Goal: Transaction & Acquisition: Purchase product/service

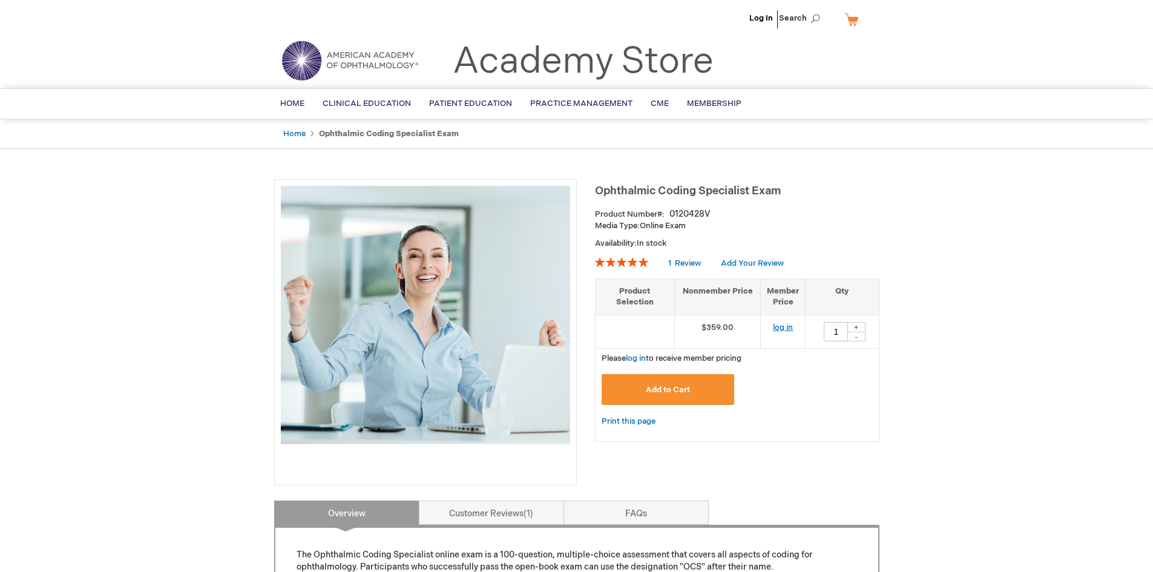
click at [786, 327] on link "log in" at bounding box center [783, 328] width 20 height 10
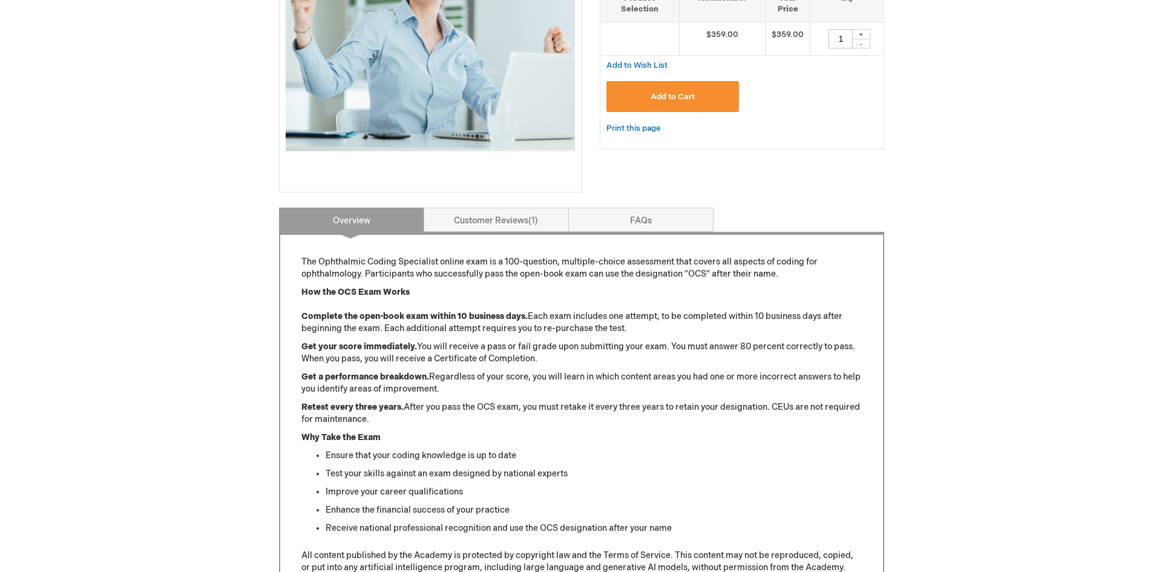
scroll to position [121, 0]
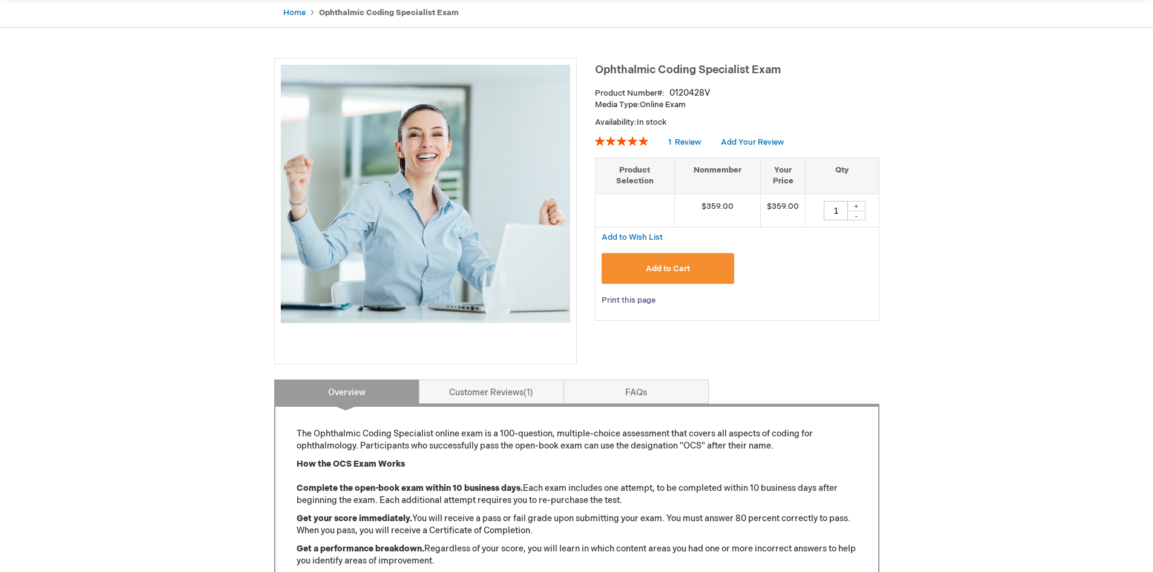
click at [614, 297] on link "Print this page" at bounding box center [629, 300] width 54 height 15
click at [670, 268] on span "Add to Cart" at bounding box center [668, 269] width 44 height 10
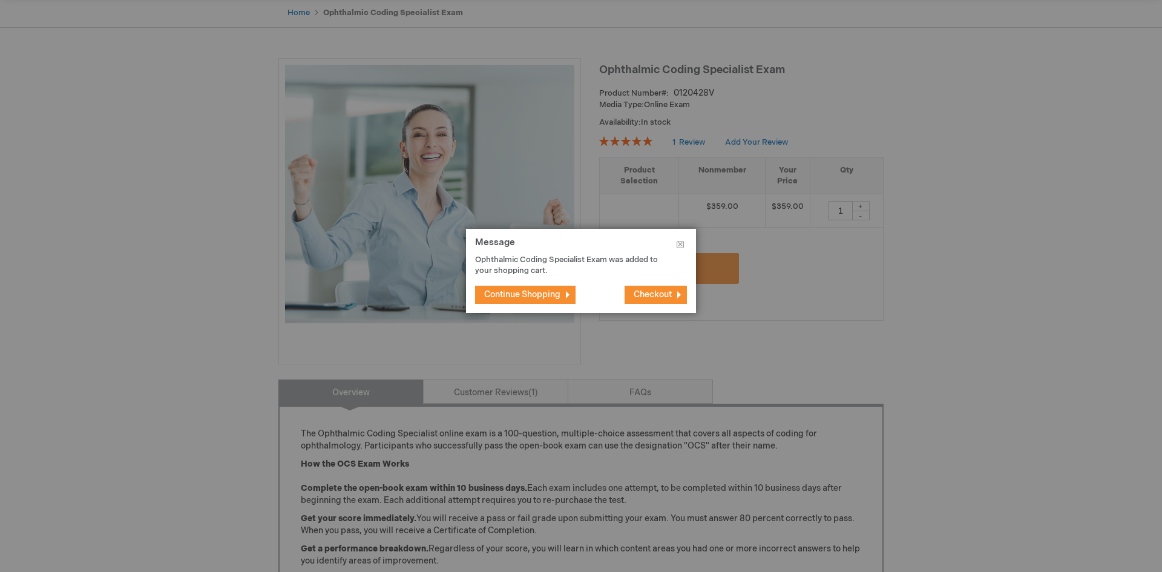
click at [654, 291] on span "Checkout" at bounding box center [653, 294] width 38 height 10
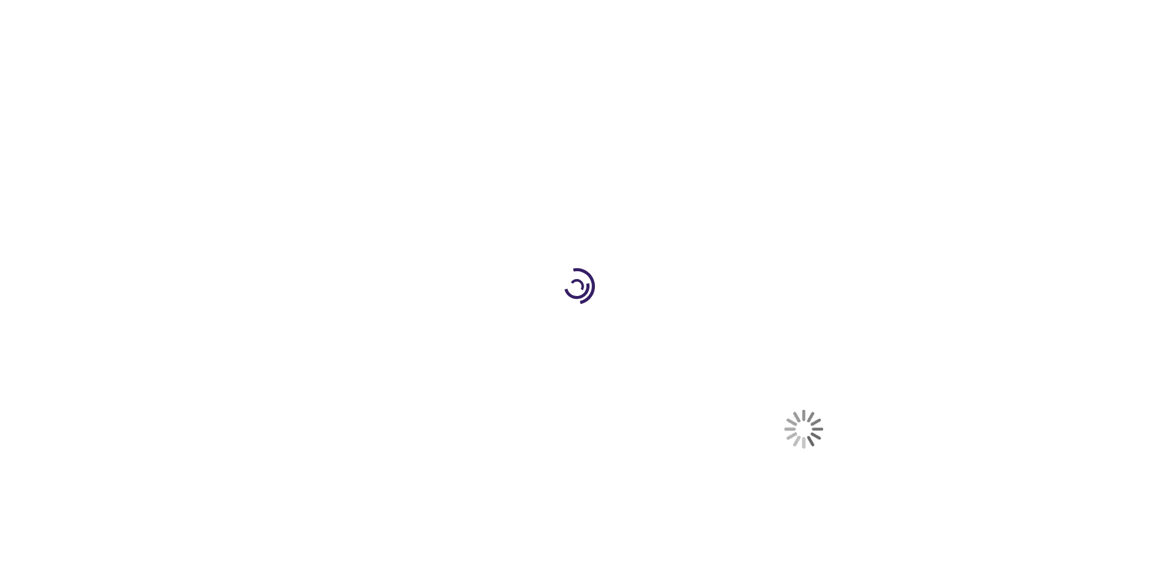
select select "US"
select select "61"
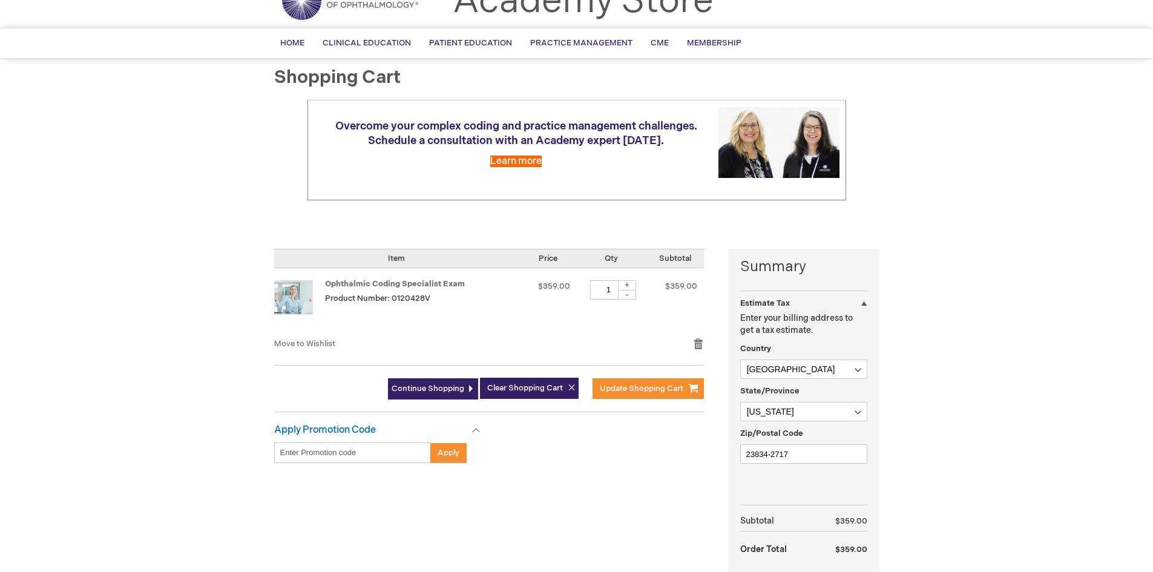
scroll to position [121, 0]
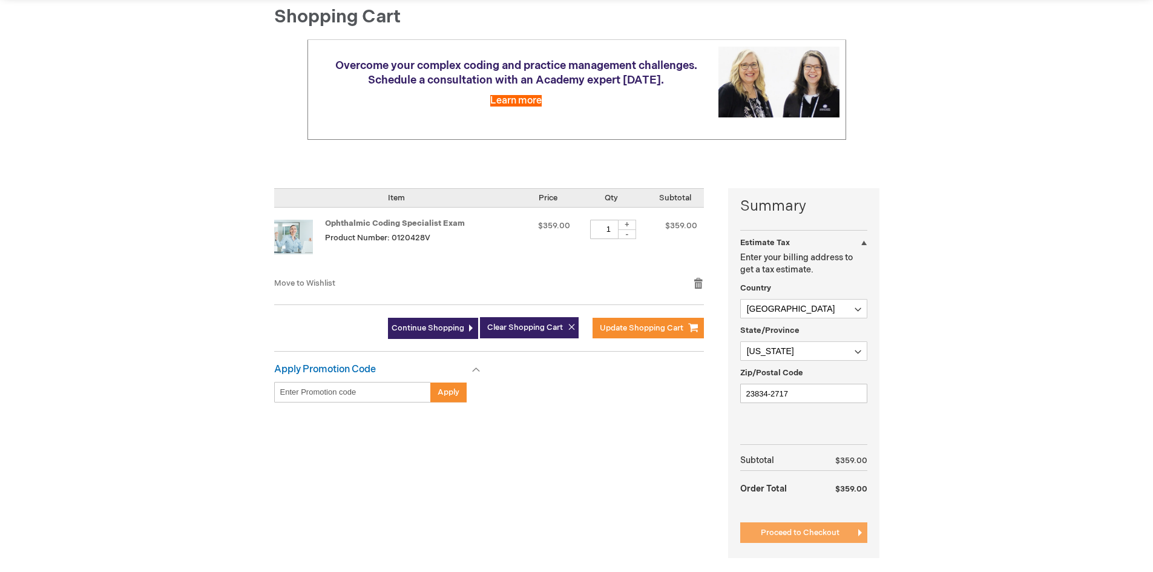
click at [812, 533] on span "Proceed to Checkout" at bounding box center [800, 533] width 79 height 10
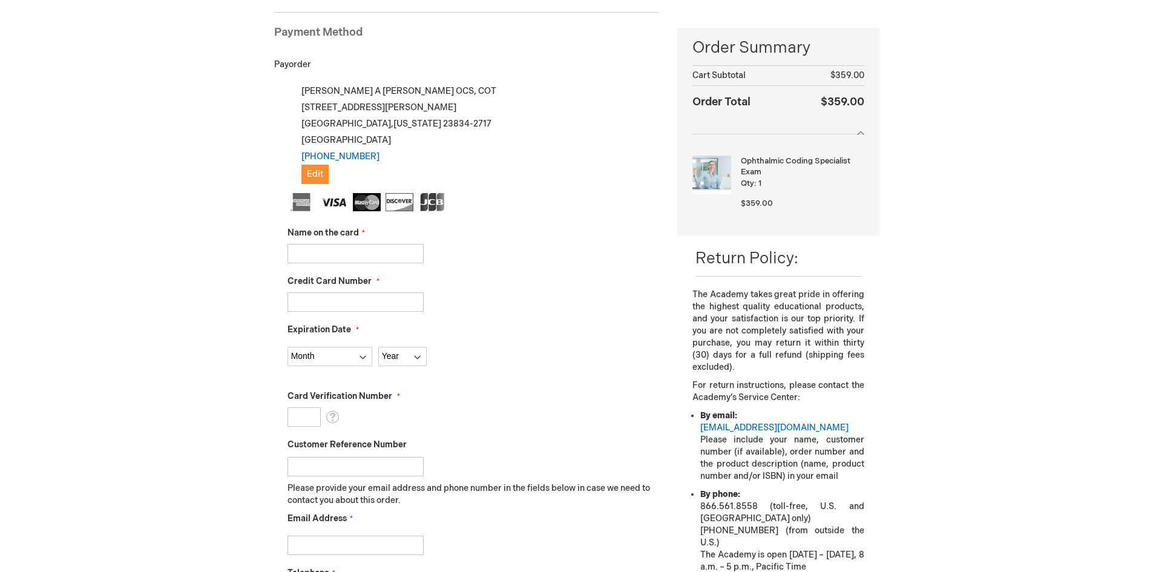
click at [347, 251] on input "Name on the card" at bounding box center [355, 253] width 136 height 19
click at [331, 252] on input "Joyce SExton Taylor" at bounding box center [355, 253] width 136 height 19
type input "[PERSON_NAME]"
click at [340, 298] on input "Credit Card Number" at bounding box center [355, 301] width 136 height 19
type input "5213331429934822"
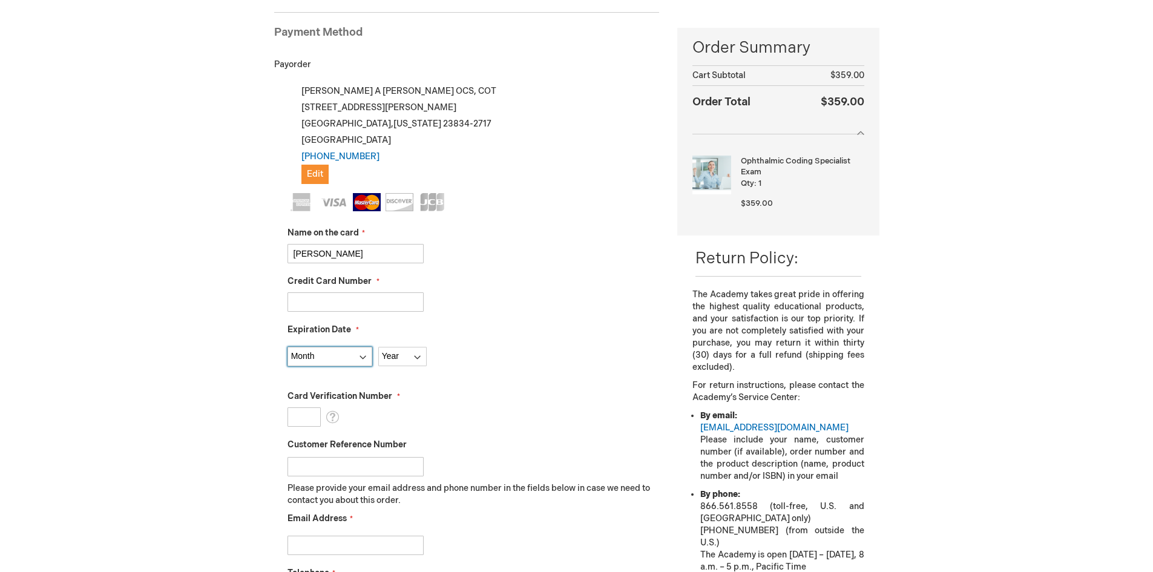
click at [341, 355] on select "Month 01 - January 02 - February 03 - March 04 - April 05 - May 06 - June 07 - …" at bounding box center [329, 356] width 85 height 19
select select "7"
click at [287, 347] on select "Month 01 - January 02 - February 03 - March 04 - April 05 - May 06 - June 07 - …" at bounding box center [329, 356] width 85 height 19
click at [395, 356] on select "Year 2025 2026 2027 2028 2029 2030 2031 2032 2033 2034 2035" at bounding box center [402, 356] width 48 height 19
select select "2028"
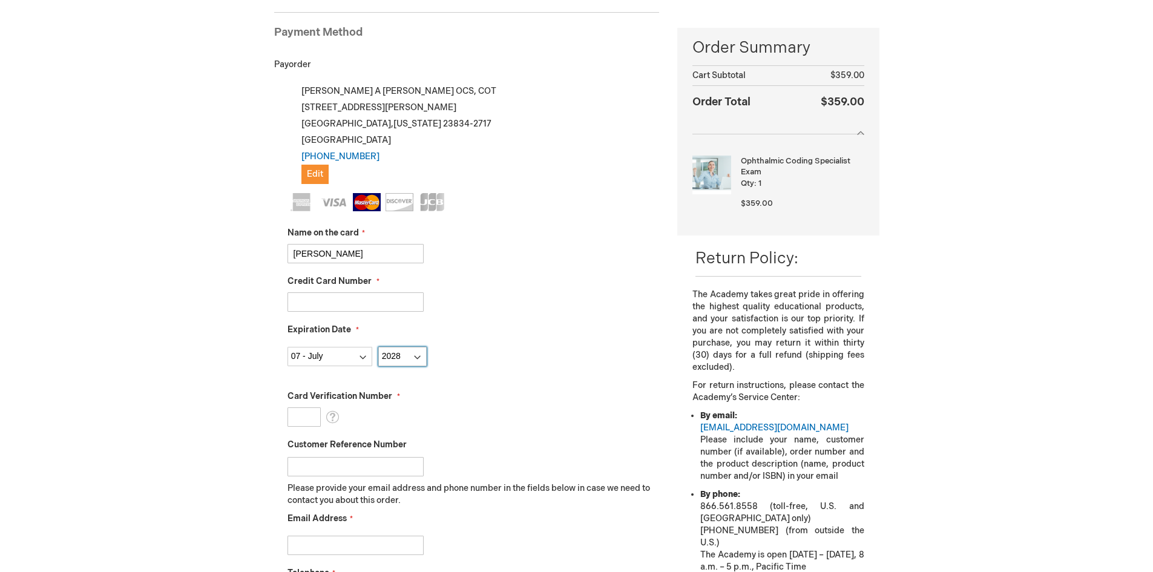
click at [378, 347] on select "Year 2025 2026 2027 2028 2029 2030 2031 2032 2033 2034 2035" at bounding box center [402, 356] width 48 height 19
click at [305, 416] on input "Card Verification Number" at bounding box center [303, 416] width 33 height 19
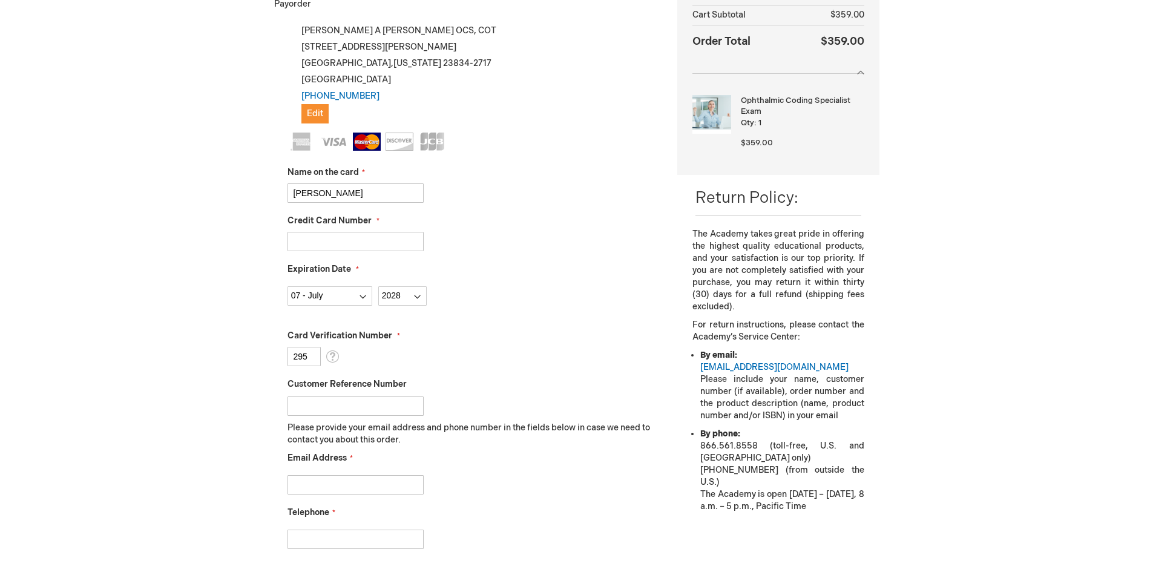
scroll to position [287, 0]
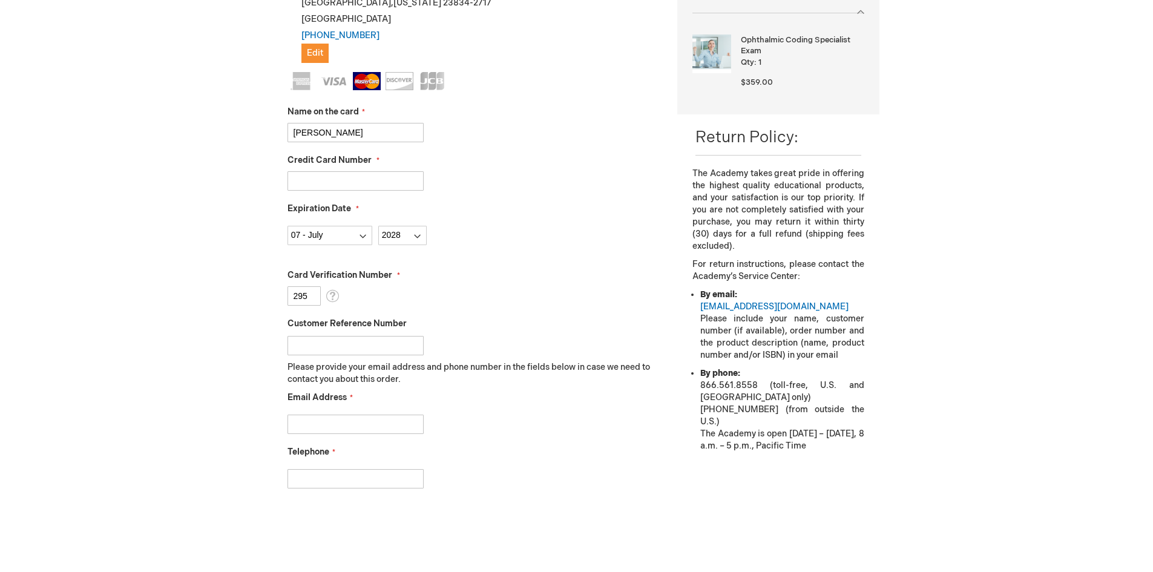
type input "295"
click at [343, 426] on input "Email Address" at bounding box center [355, 424] width 136 height 19
type input "bonzeyejj@hotmail.com"
click at [321, 482] on input "Telephone" at bounding box center [355, 478] width 136 height 19
type input "8048333937"
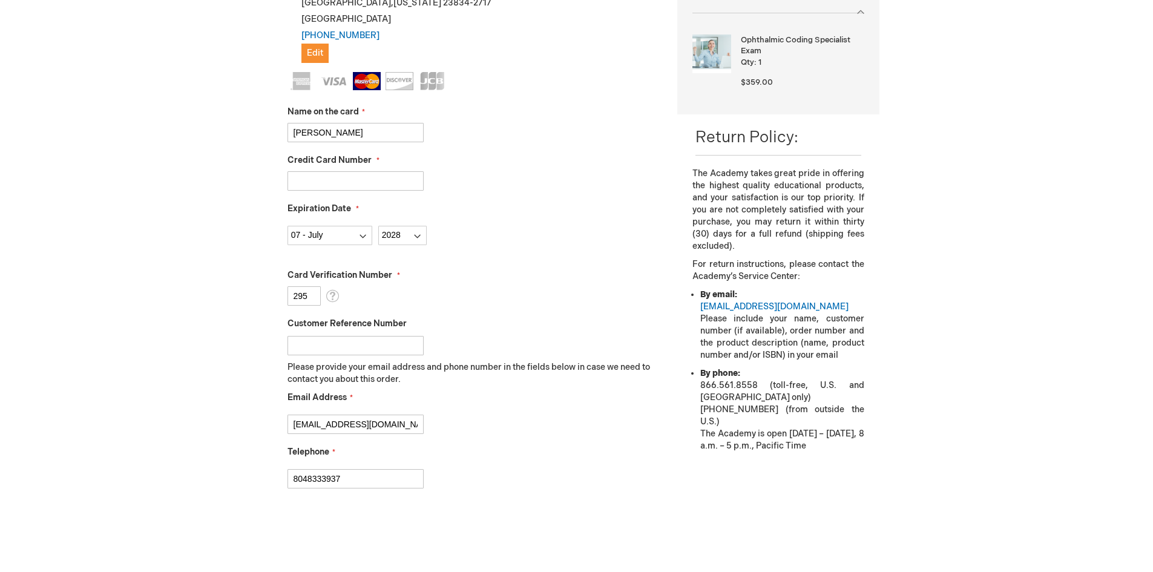
checkbox input "true"
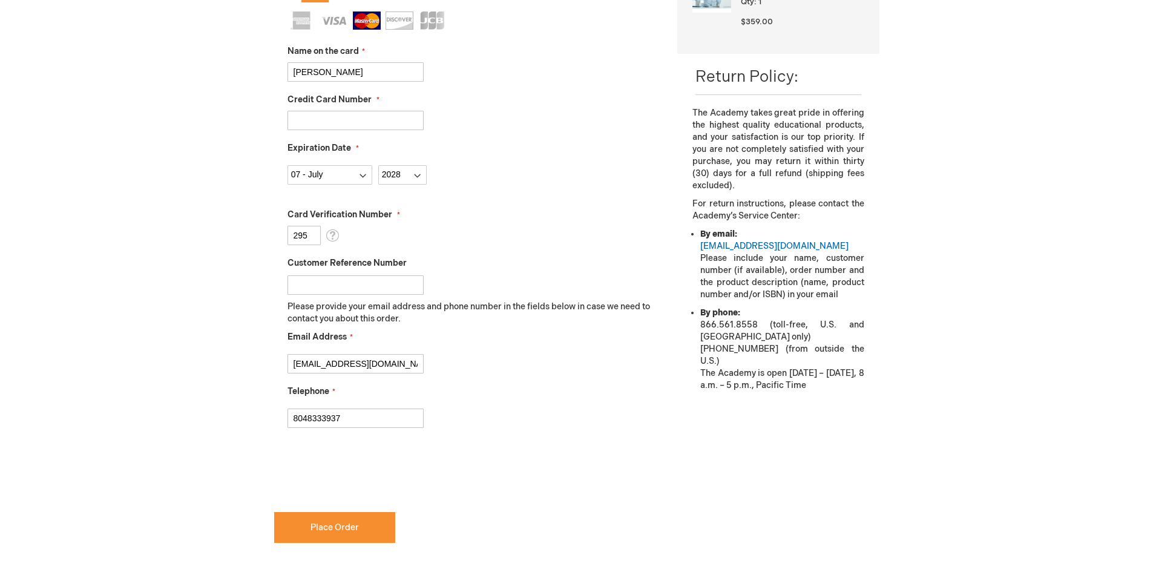
scroll to position [408, 0]
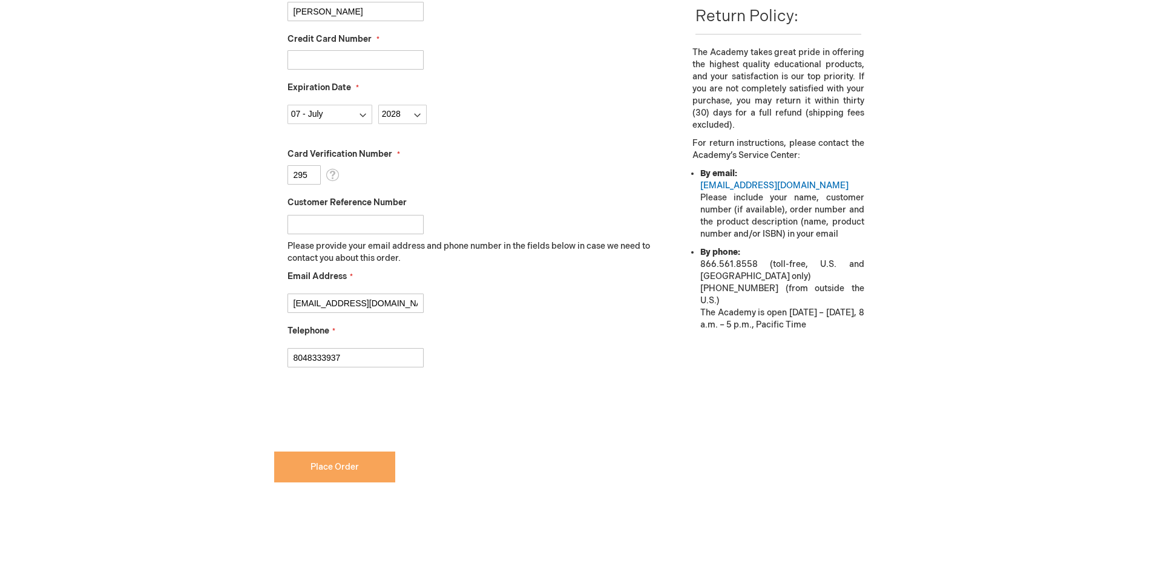
click at [350, 462] on span "Place Order" at bounding box center [334, 467] width 48 height 10
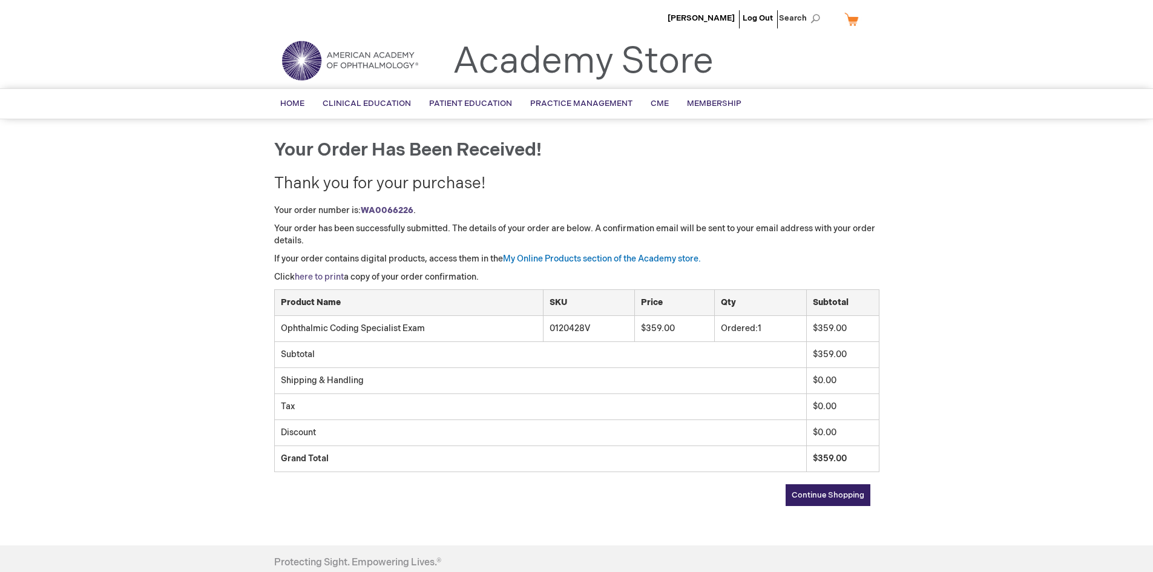
click at [312, 277] on link "here to print" at bounding box center [319, 277] width 49 height 10
click at [761, 18] on link "Log Out" at bounding box center [758, 18] width 30 height 10
